Goal: Task Accomplishment & Management: Manage account settings

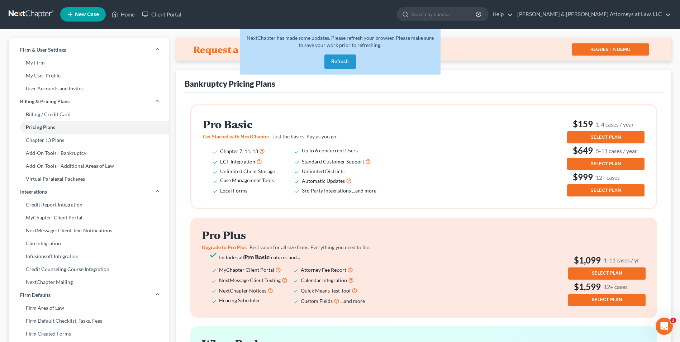
click at [333, 65] on button "Refresh" at bounding box center [341, 62] width 32 height 14
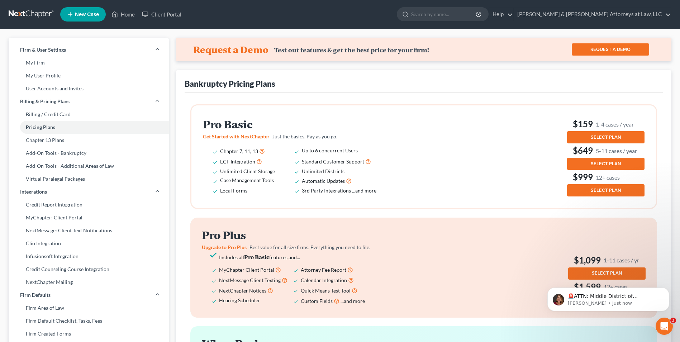
click at [596, 138] on span "SELECT PLAN" at bounding box center [606, 137] width 30 height 6
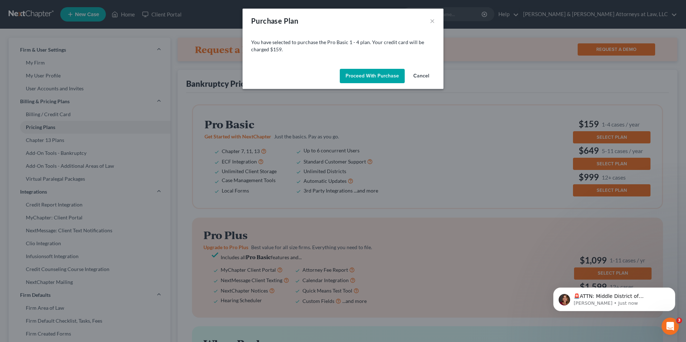
click at [419, 75] on button "Cancel" at bounding box center [420, 76] width 27 height 14
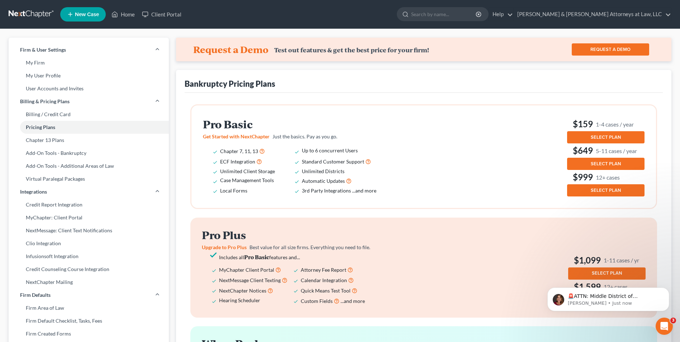
click at [320, 137] on span "Just the basics. Pay as you go." at bounding box center [305, 136] width 65 height 6
click at [232, 175] on li "Unlimited Client Storage" at bounding box center [261, 171] width 82 height 9
